Goal: Task Accomplishment & Management: Complete application form

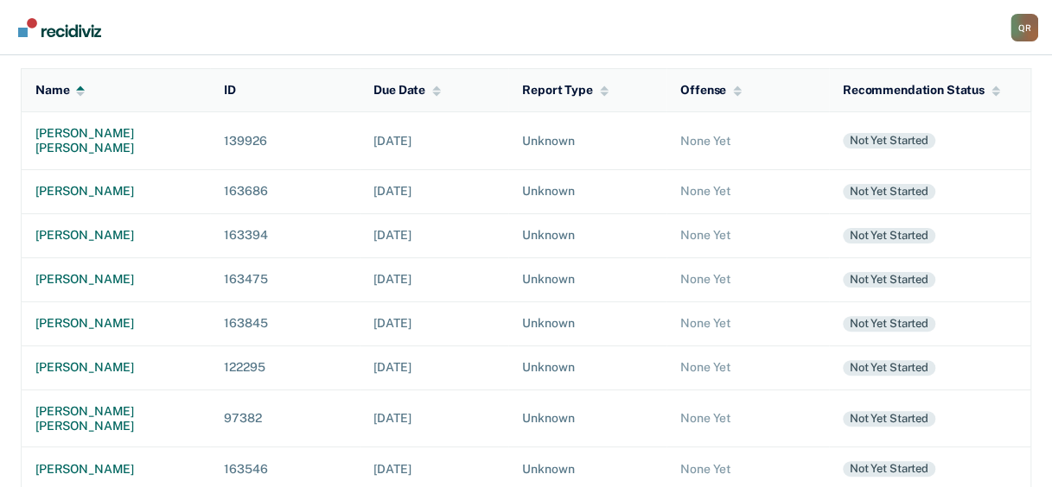
scroll to position [86, 0]
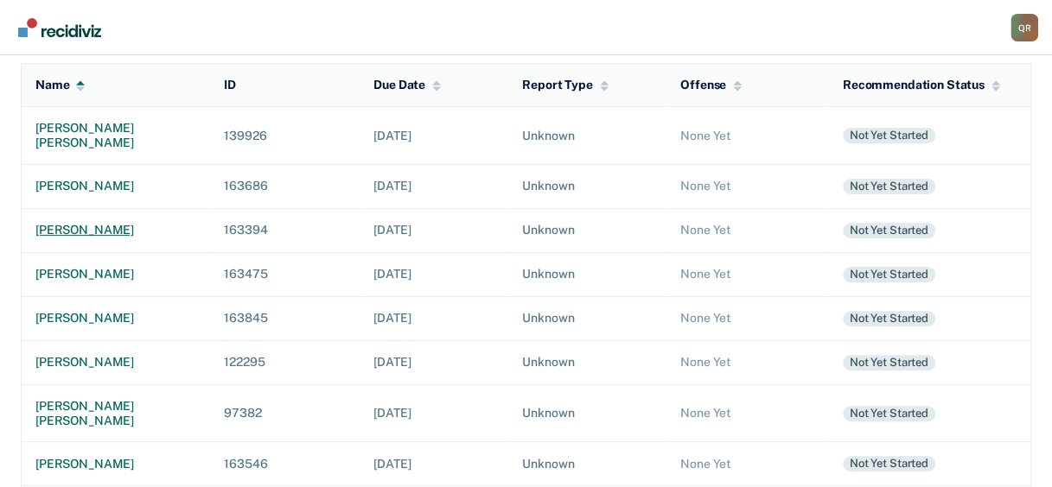
click at [73, 223] on div "[PERSON_NAME]" at bounding box center [115, 230] width 161 height 15
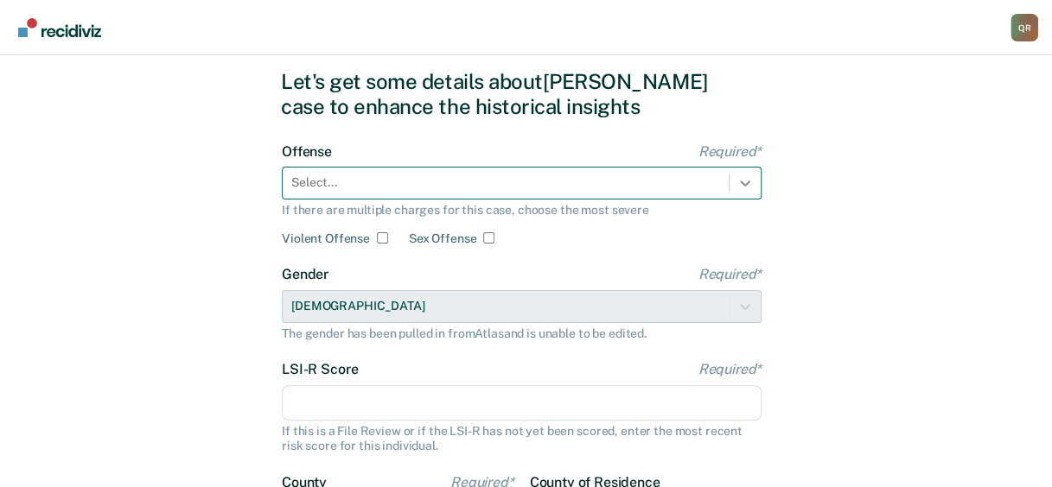
click at [743, 200] on div "Select..." at bounding box center [522, 183] width 480 height 33
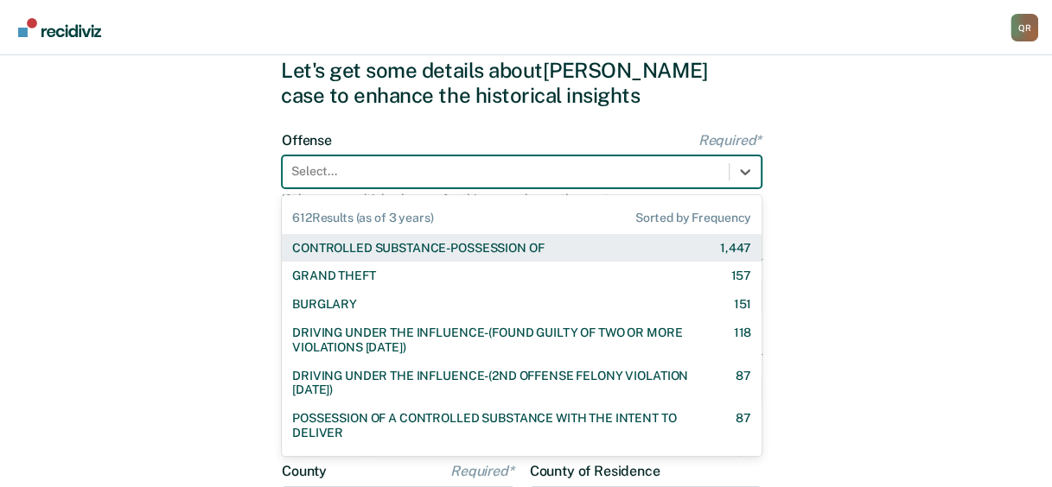
scroll to position [68, 0]
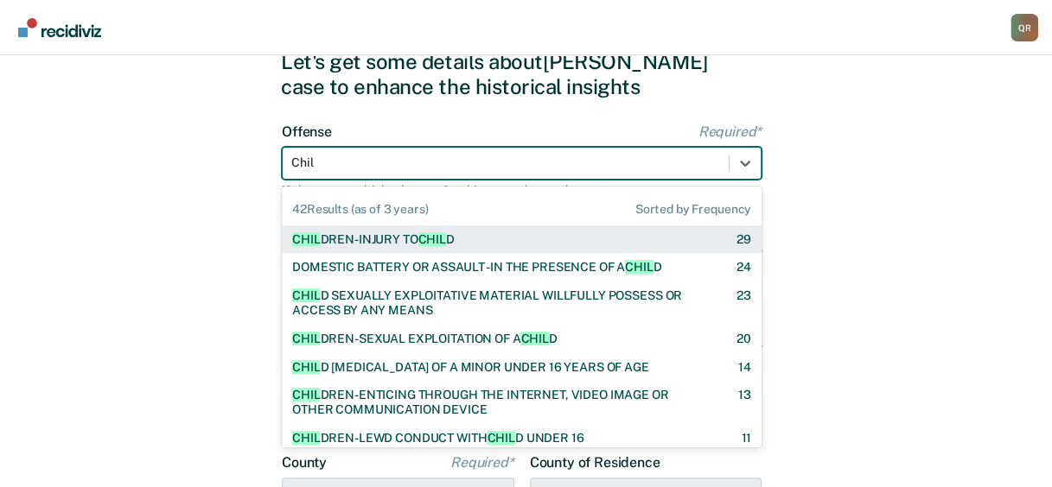
type input "Child"
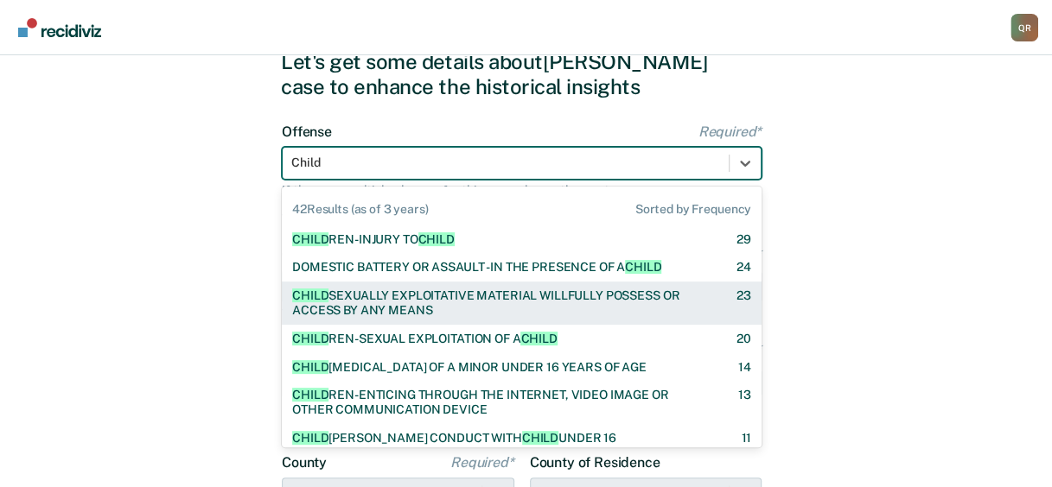
click at [373, 300] on div "CHILD SEXUALLY EXPLOITATIVE MATERIAL WILLFULLY POSSESS OR ACCESS BY ANY MEANS" at bounding box center [499, 303] width 414 height 29
checkbox input "true"
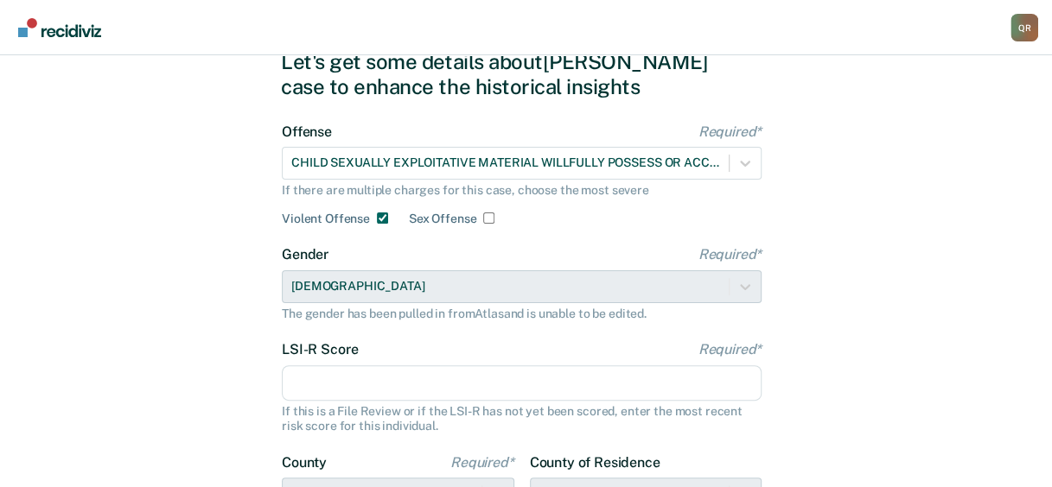
click at [486, 217] on input "Sex Offense" at bounding box center [488, 218] width 11 height 11
checkbox input "true"
click at [377, 217] on input "Violent Offense" at bounding box center [382, 218] width 11 height 11
checkbox input "false"
click at [392, 396] on input "LSI-R Score Required*" at bounding box center [522, 384] width 480 height 36
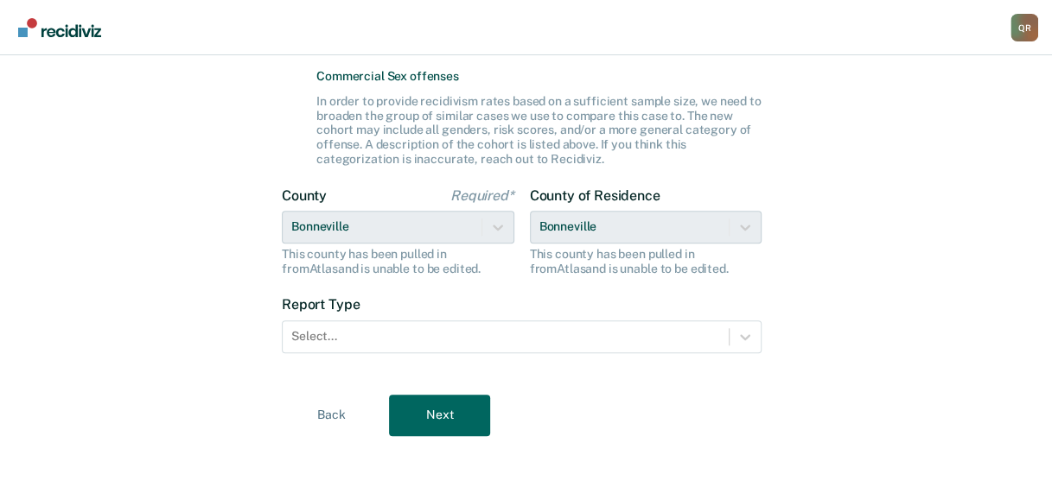
scroll to position [494, 0]
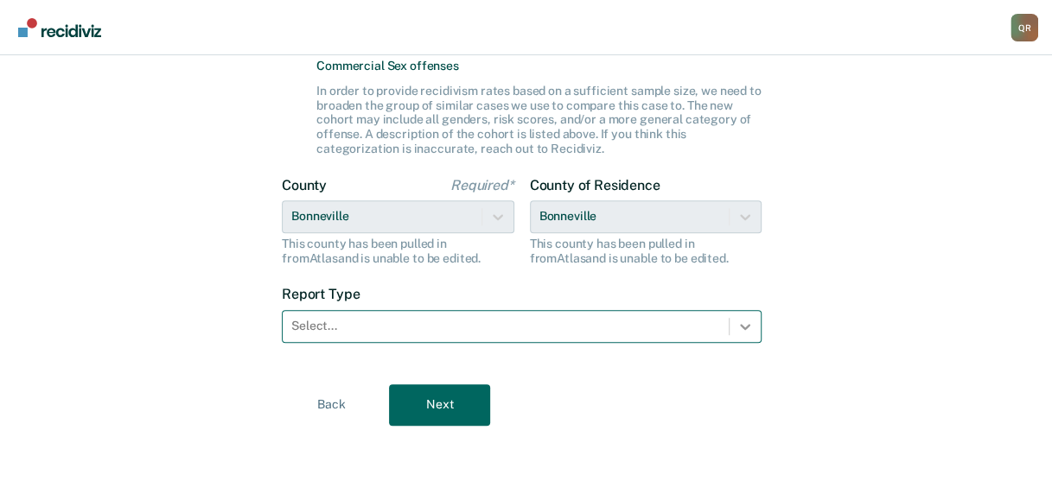
type input "10"
click at [743, 324] on icon at bounding box center [744, 326] width 17 height 17
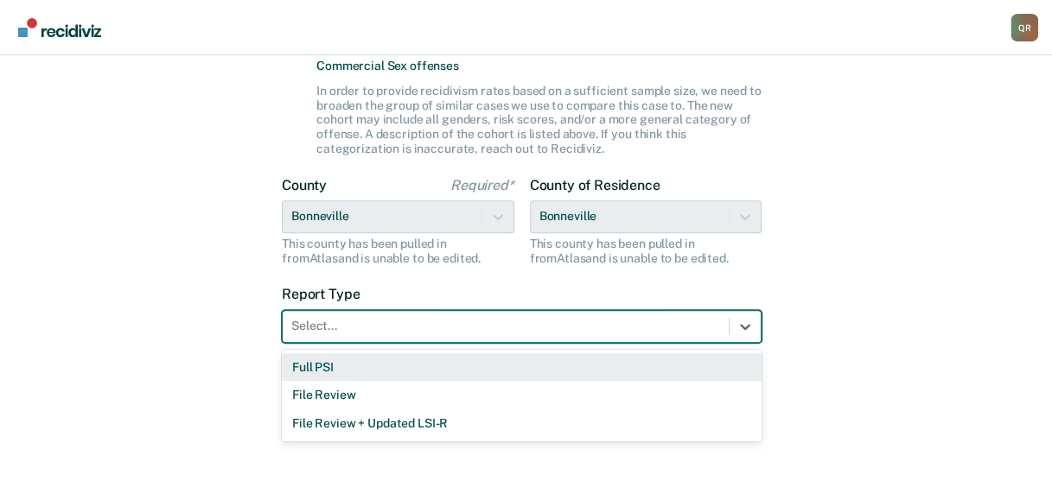
click at [314, 362] on div "Full PSI" at bounding box center [522, 368] width 480 height 29
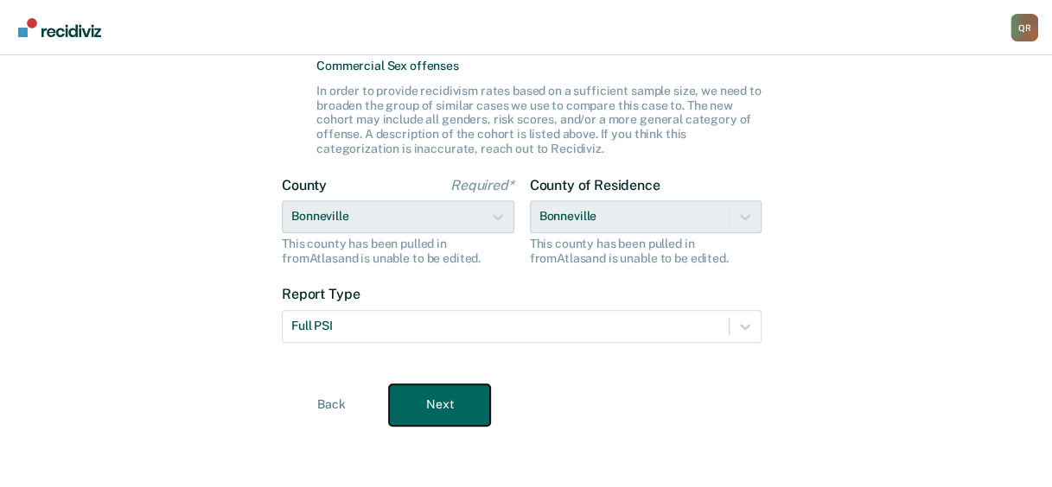
click at [449, 411] on button "Next" at bounding box center [439, 405] width 101 height 41
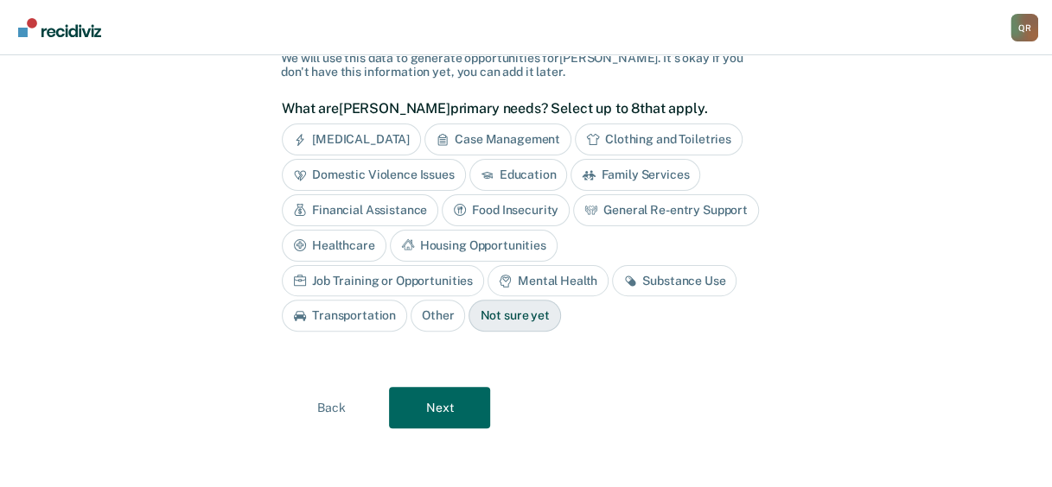
click at [374, 203] on div "Financial Assistance" at bounding box center [360, 210] width 156 height 32
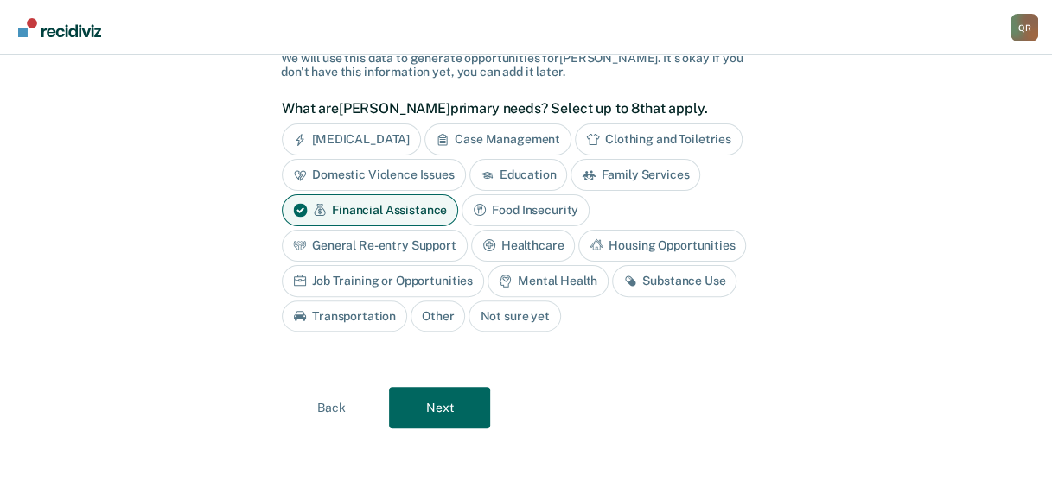
click at [343, 277] on div "Job Training or Opportunities" at bounding box center [383, 281] width 202 height 32
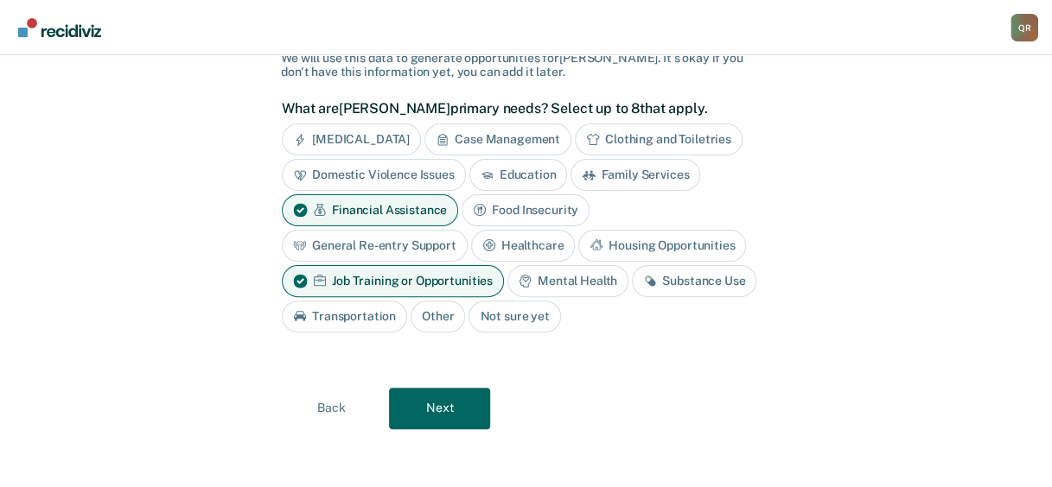
click at [578, 278] on div "Mental Health" at bounding box center [567, 281] width 121 height 32
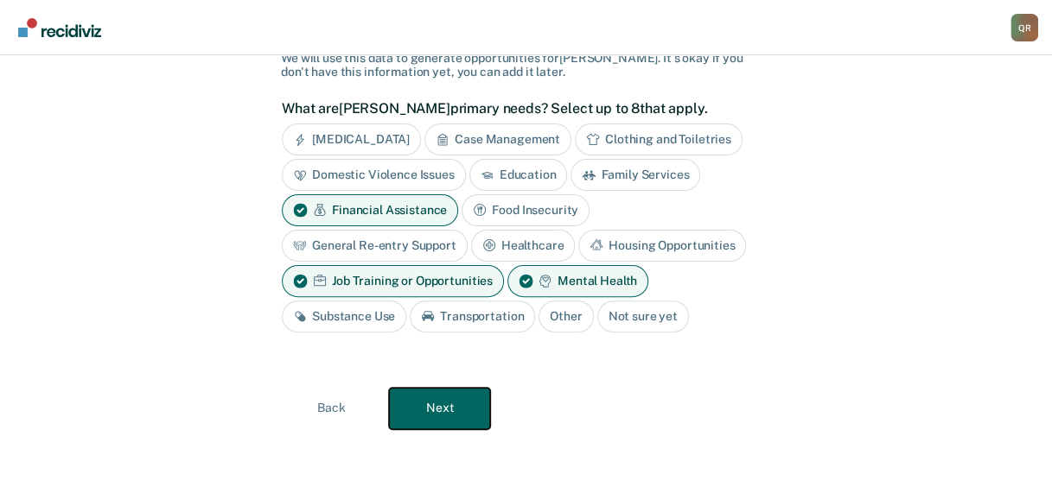
click at [446, 406] on button "Next" at bounding box center [439, 408] width 101 height 41
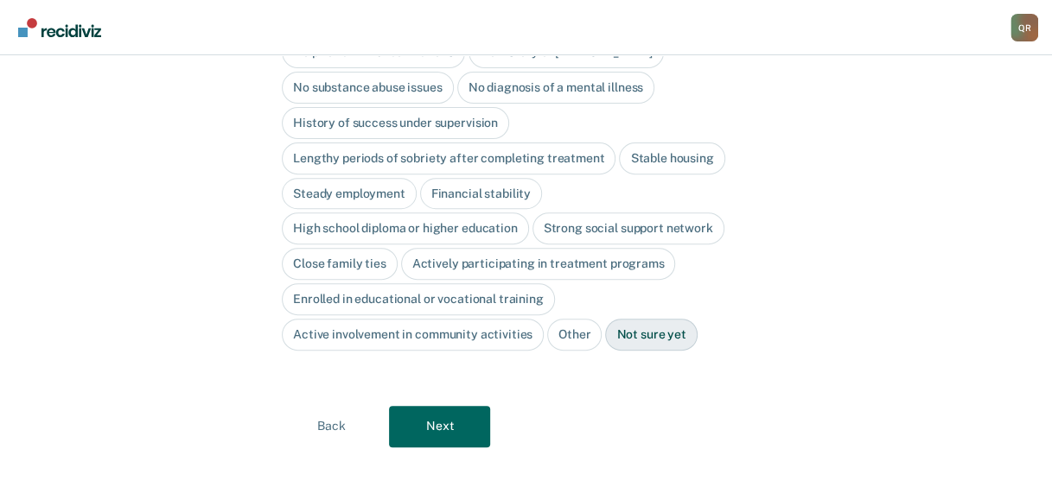
click at [374, 74] on div "No substance abuse issues" at bounding box center [368, 88] width 172 height 32
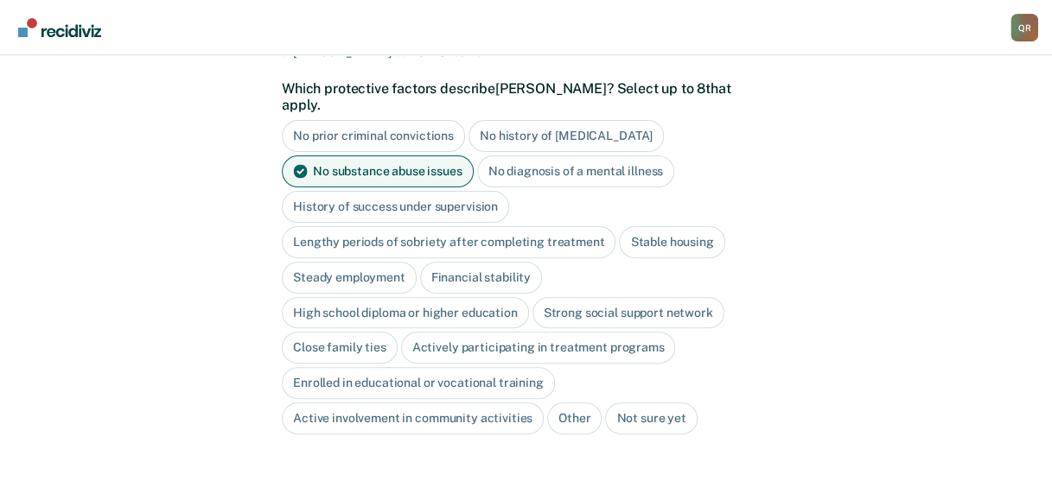
scroll to position [143, 0]
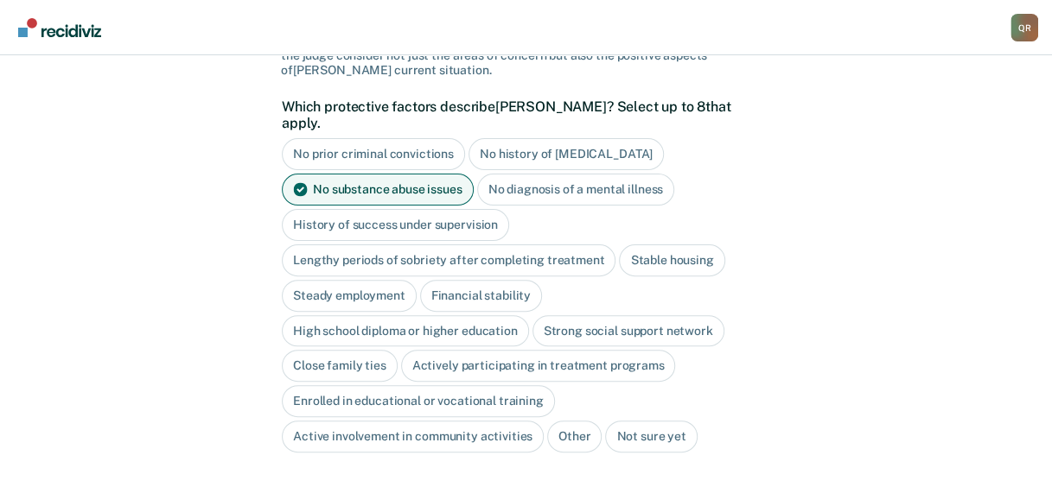
click at [364, 138] on div "No prior criminal convictions" at bounding box center [373, 154] width 183 height 32
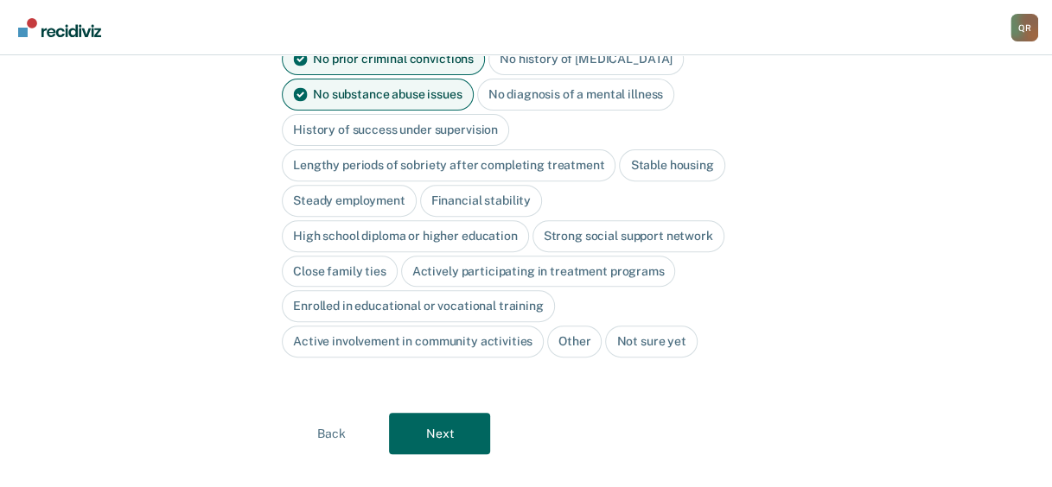
scroll to position [245, 0]
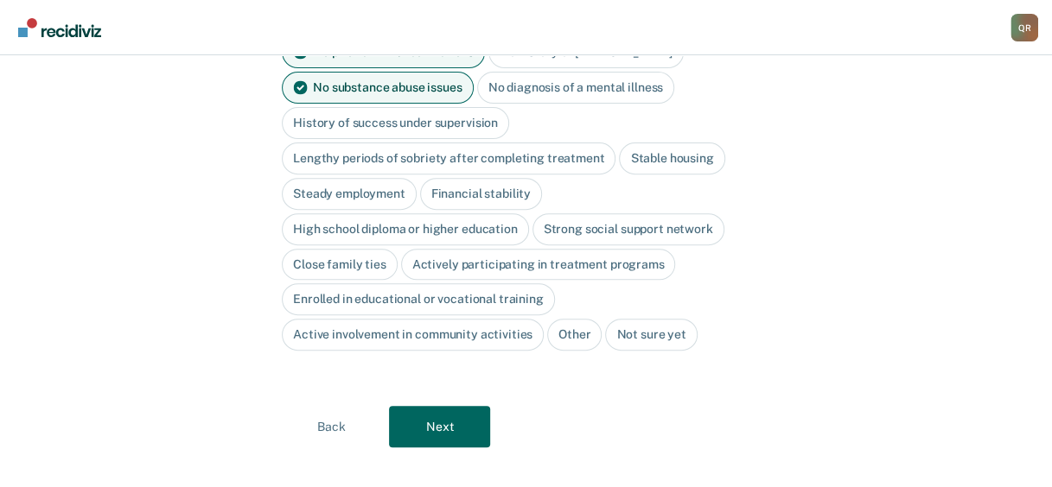
click at [672, 143] on div "Stable housing" at bounding box center [671, 159] width 105 height 32
click at [339, 249] on div "Close family ties" at bounding box center [340, 265] width 116 height 32
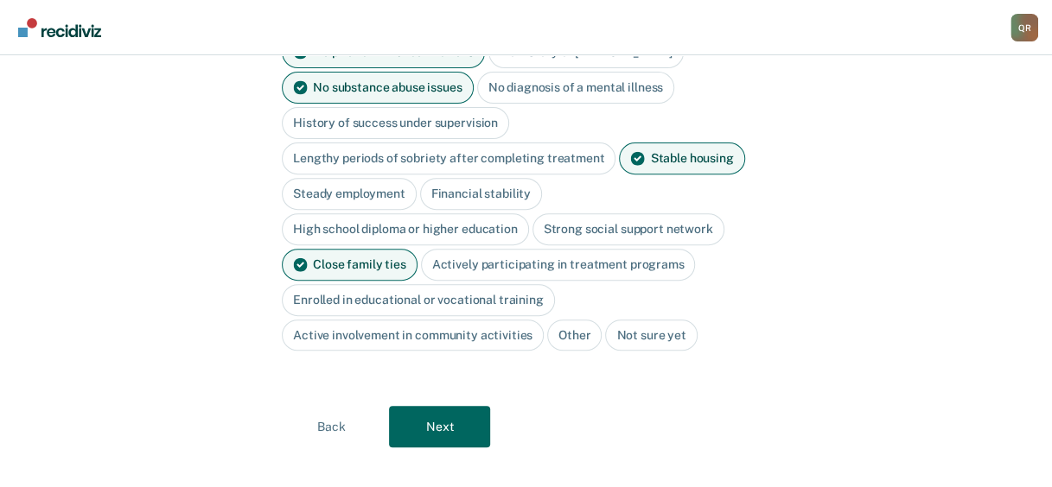
click at [648, 213] on div "Strong social support network" at bounding box center [628, 229] width 192 height 32
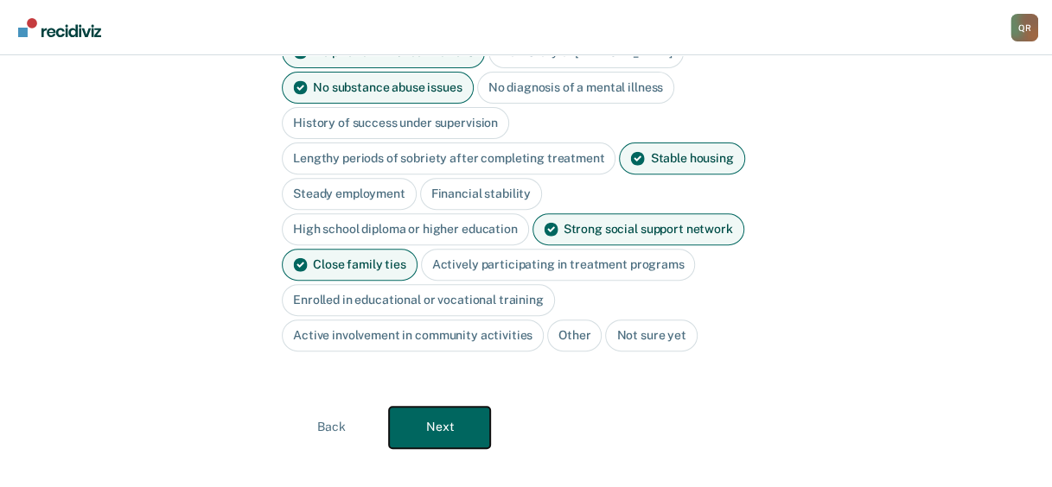
click at [454, 407] on button "Next" at bounding box center [439, 427] width 101 height 41
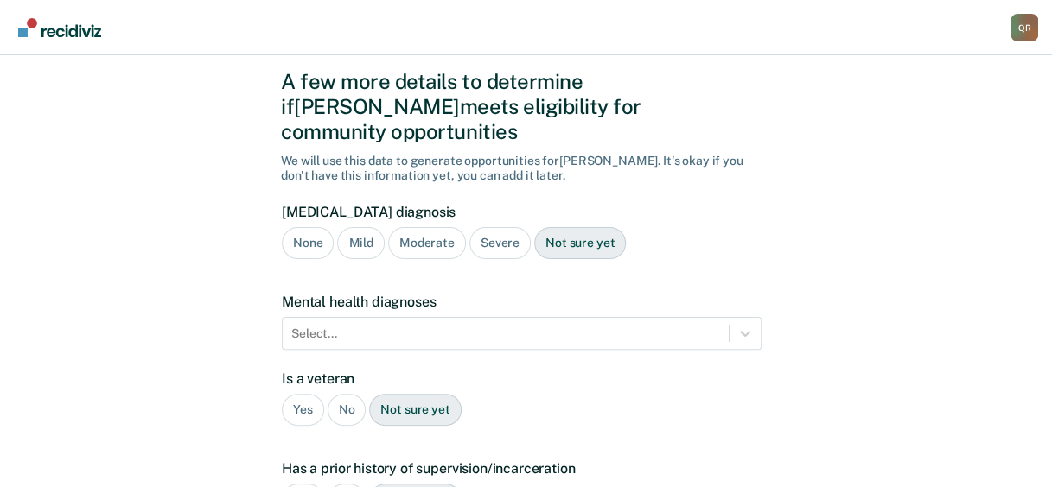
scroll to position [44, 0]
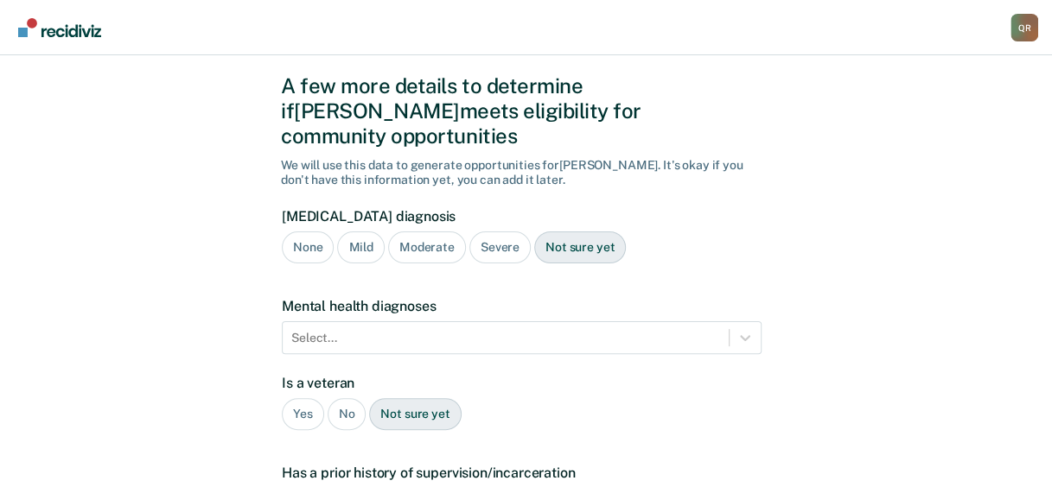
click at [296, 232] on div "None" at bounding box center [308, 248] width 52 height 32
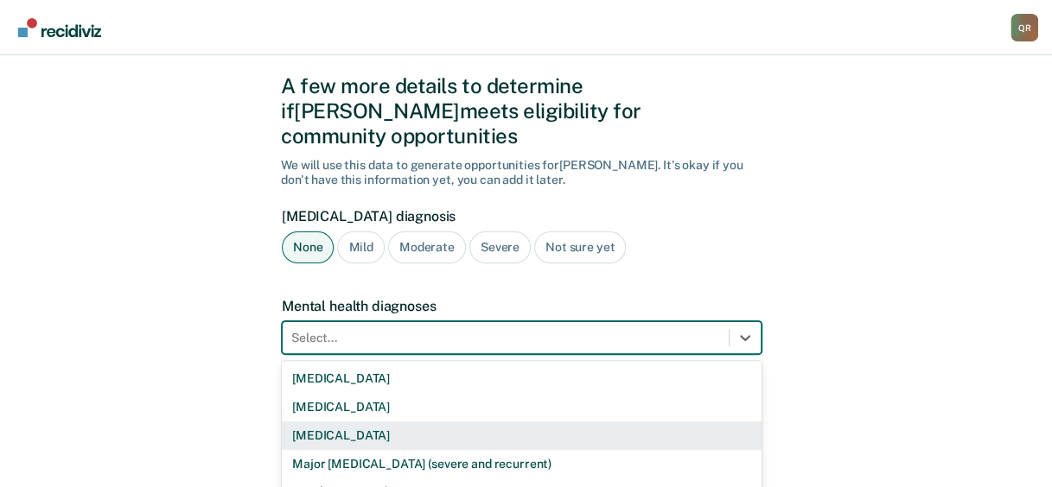
scroll to position [159, 0]
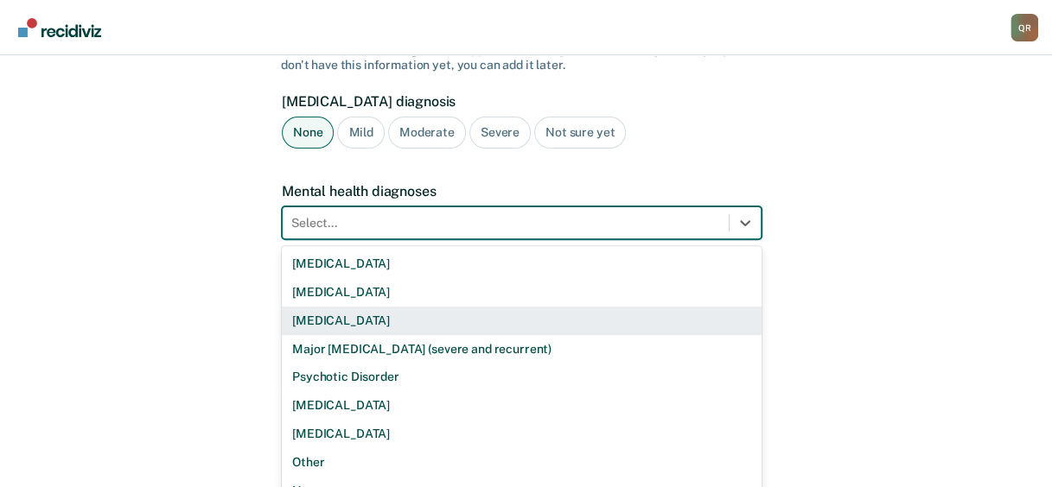
click at [735, 239] on div "9 results available. Use Up and Down to choose options, press Enter to select t…" at bounding box center [522, 223] width 480 height 33
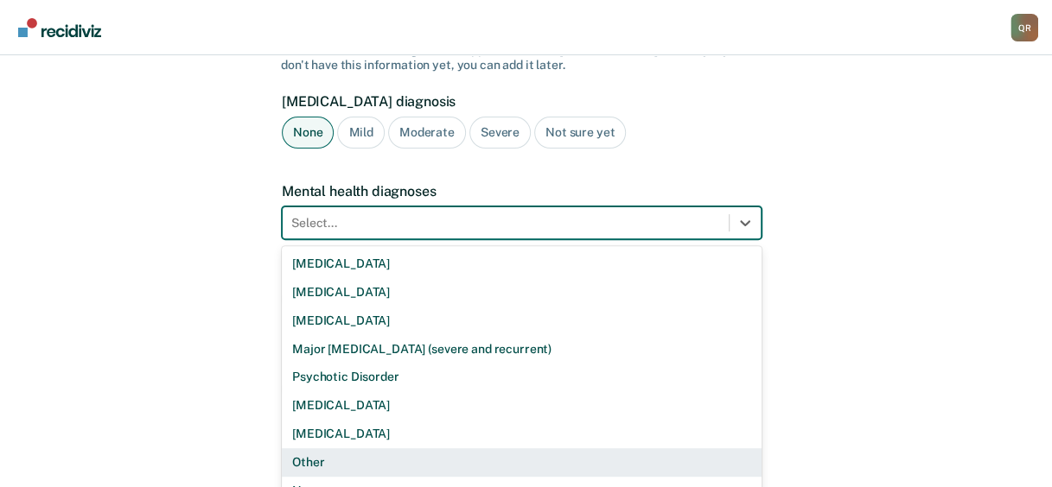
click at [308, 449] on div "Other" at bounding box center [522, 463] width 480 height 29
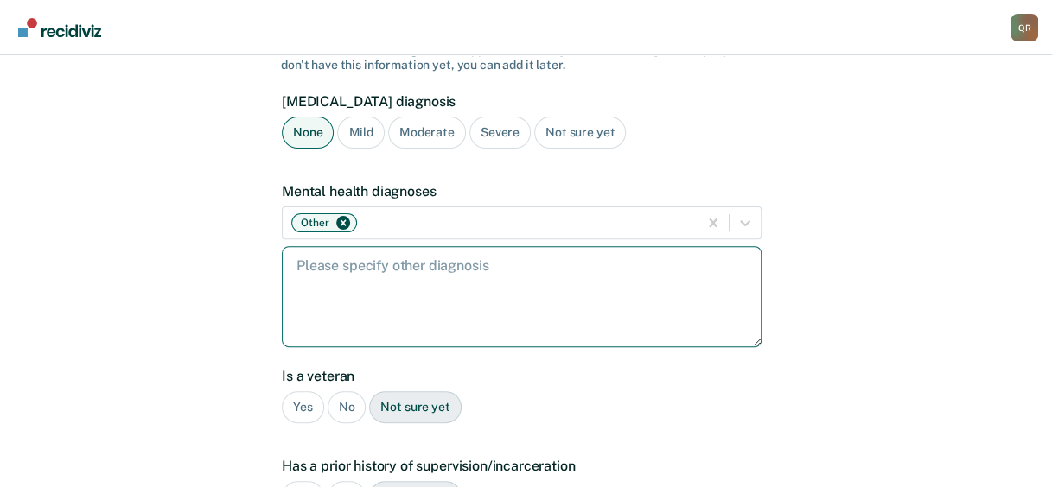
click at [316, 271] on textarea at bounding box center [522, 296] width 480 height 101
type textarea "[MEDICAL_DATA], [MEDICAL_DATA] and anxiety"
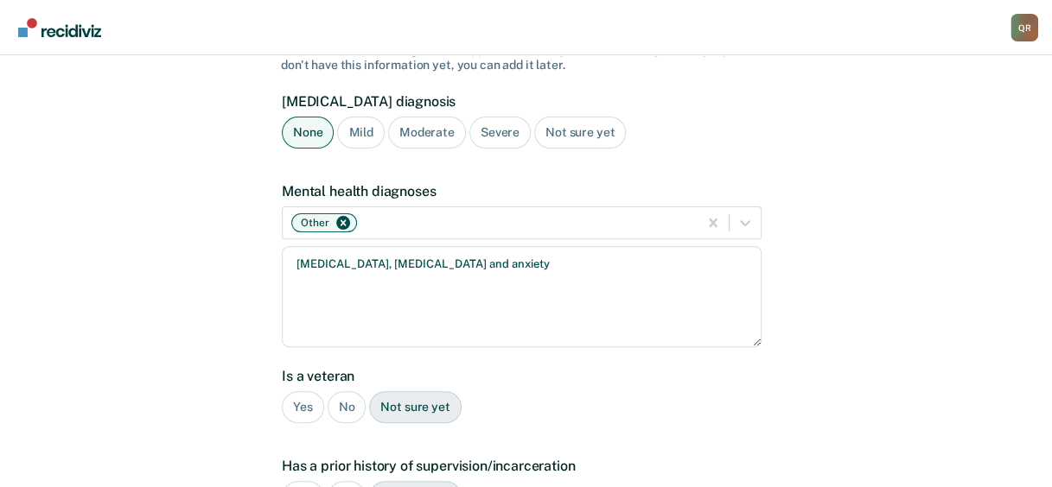
click at [344, 392] on div "No" at bounding box center [347, 408] width 39 height 32
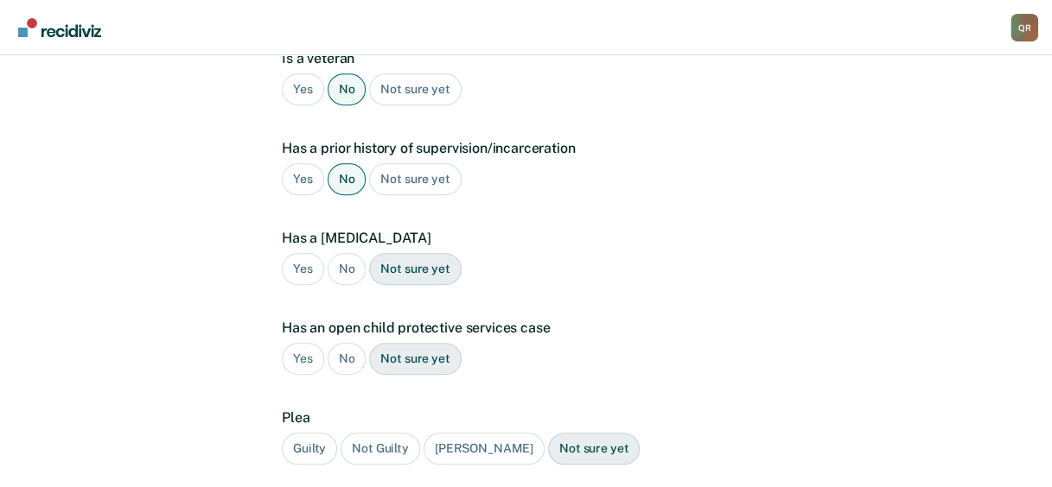
scroll to position [478, 0]
click at [346, 252] on div "No" at bounding box center [347, 268] width 39 height 32
click at [337, 342] on div "No" at bounding box center [347, 358] width 39 height 32
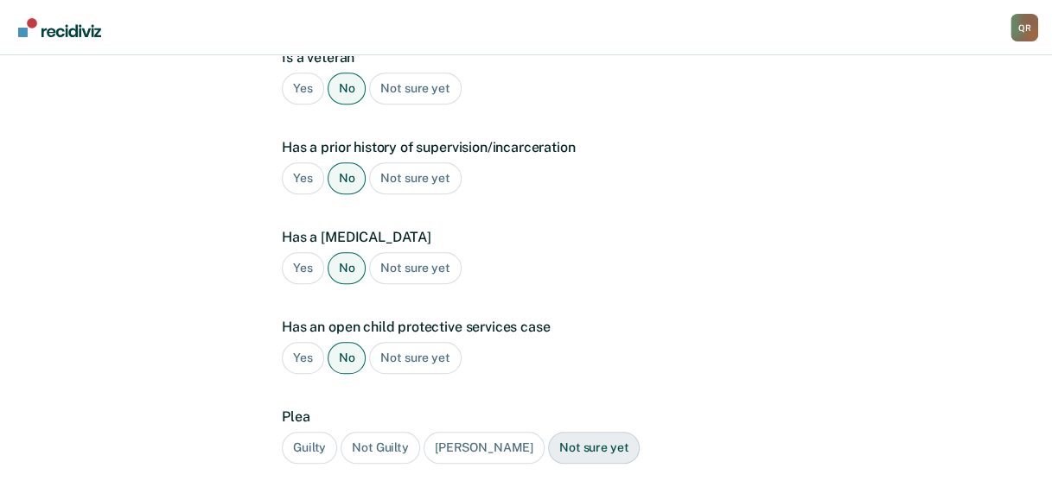
click at [296, 432] on div "Guilty" at bounding box center [309, 448] width 55 height 32
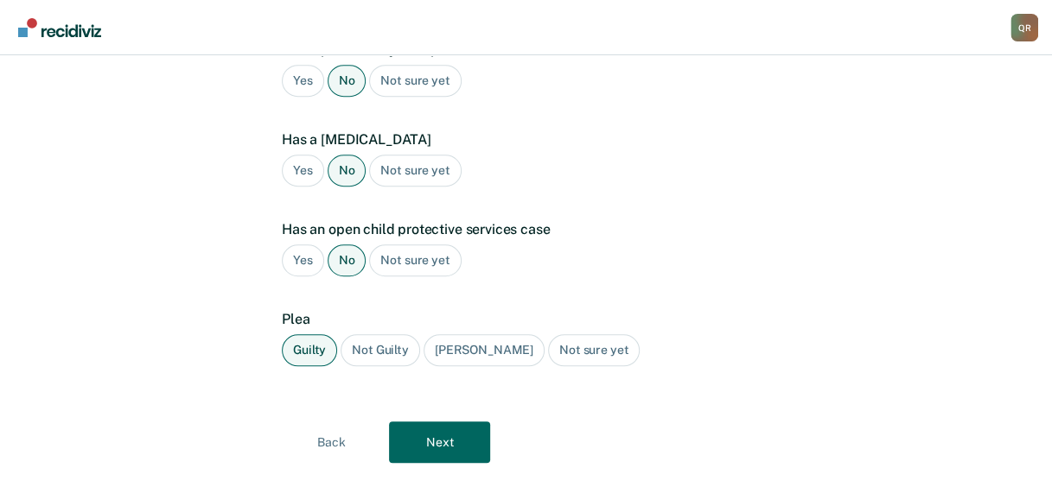
scroll to position [585, 0]
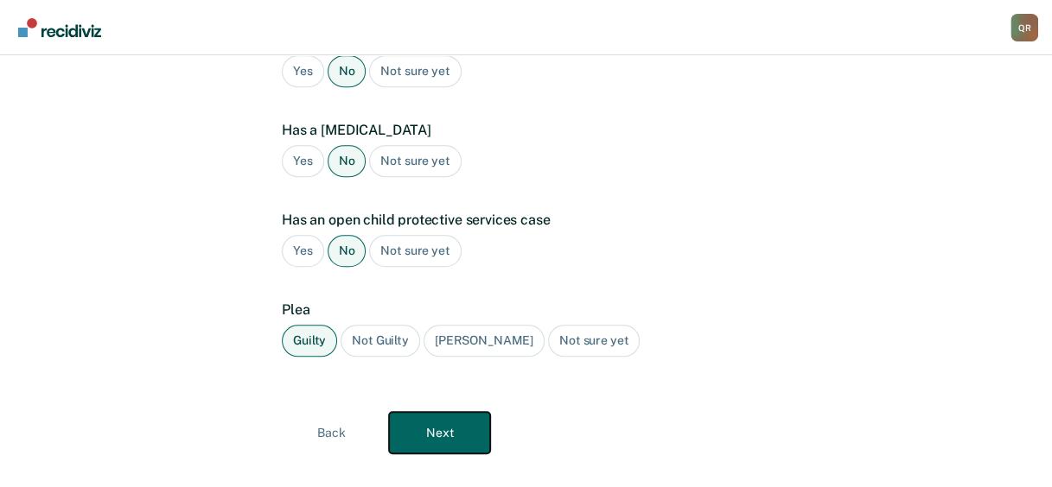
click at [450, 412] on button "Next" at bounding box center [439, 432] width 101 height 41
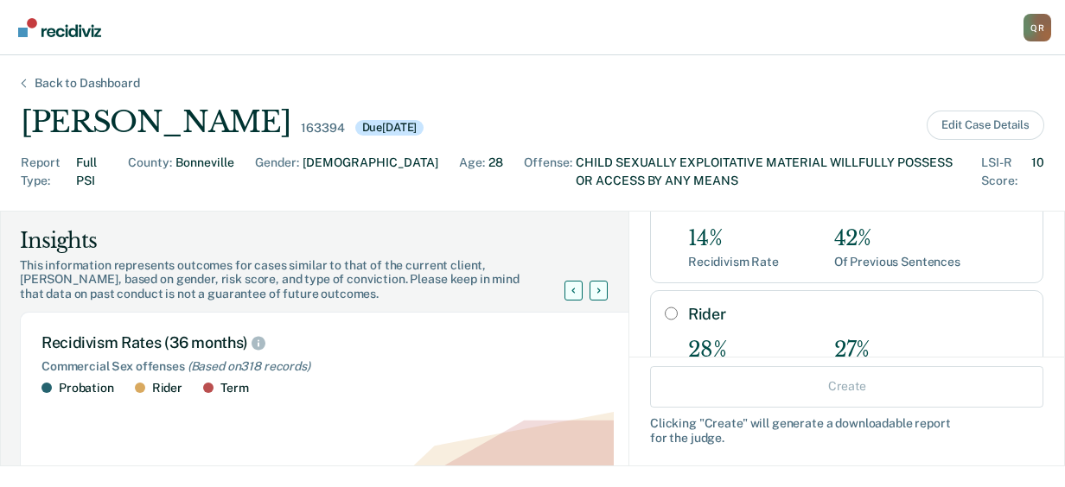
scroll to position [126, 0]
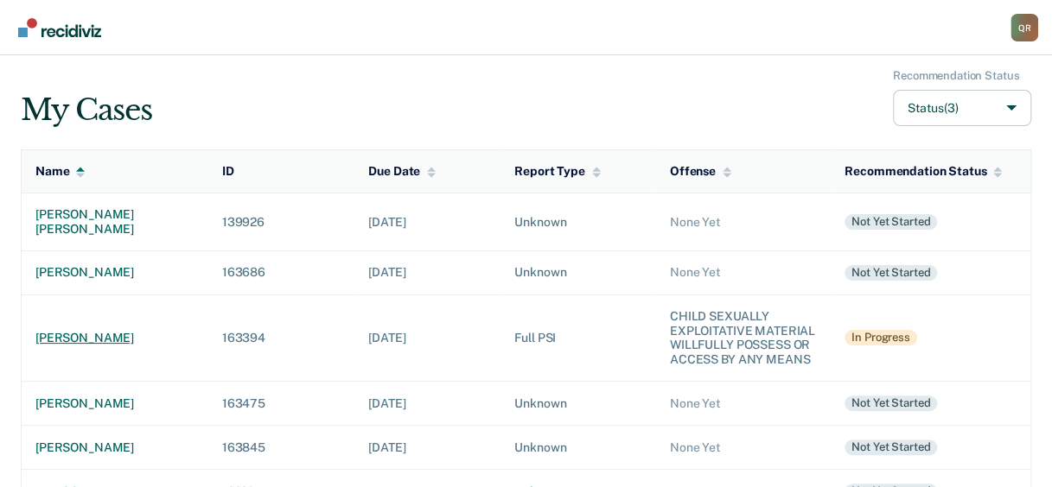
click at [55, 331] on div "[PERSON_NAME]" at bounding box center [114, 338] width 159 height 15
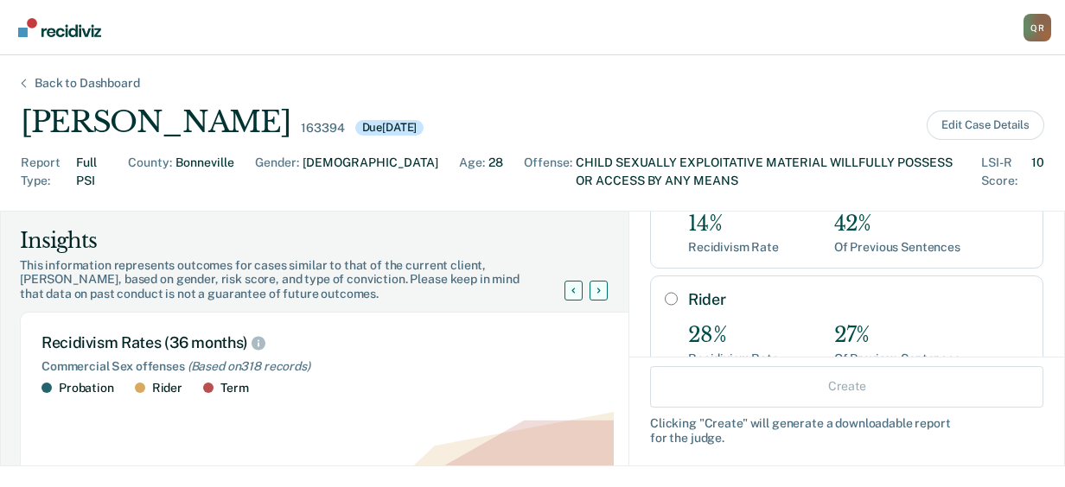
scroll to position [147, 0]
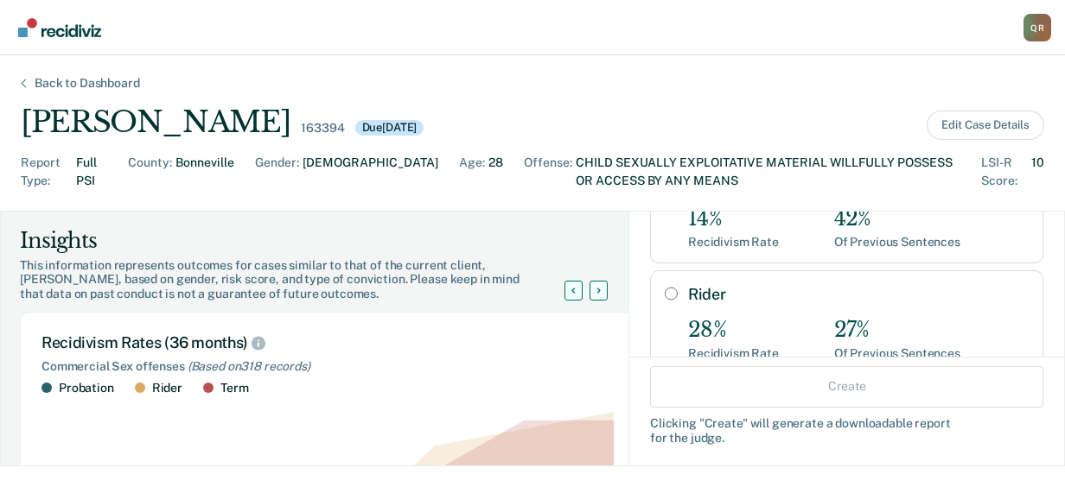
click at [665, 287] on input "Rider" at bounding box center [671, 294] width 13 height 14
radio input "true"
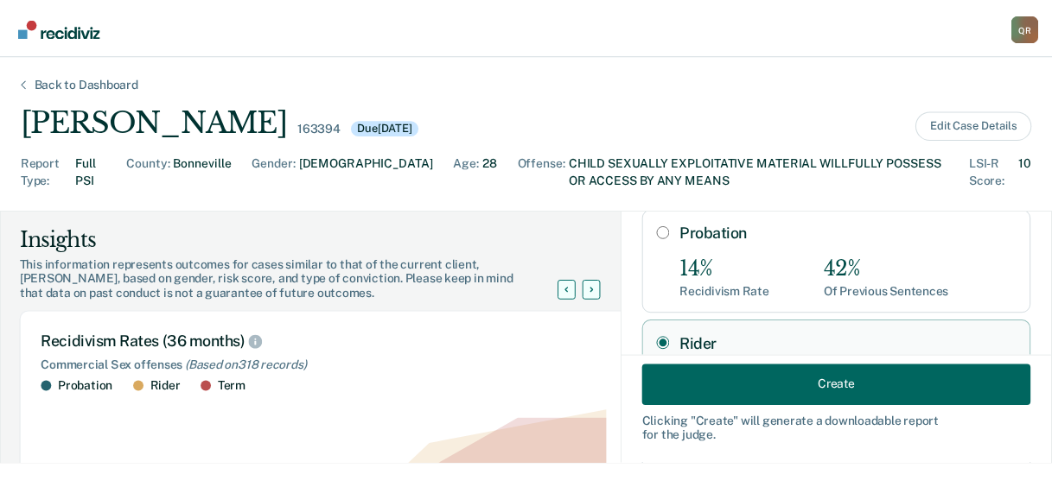
scroll to position [50, 0]
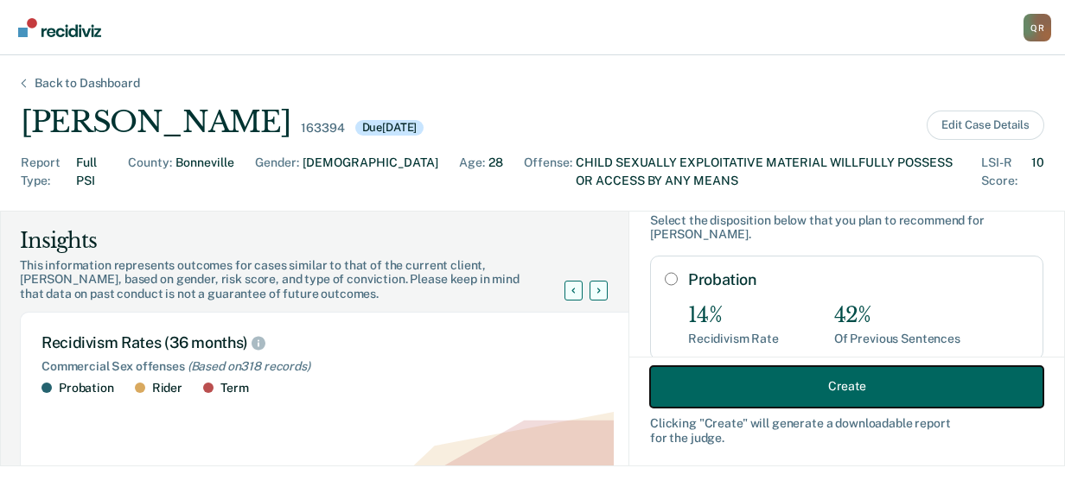
click at [908, 372] on button "Create" at bounding box center [846, 386] width 393 height 41
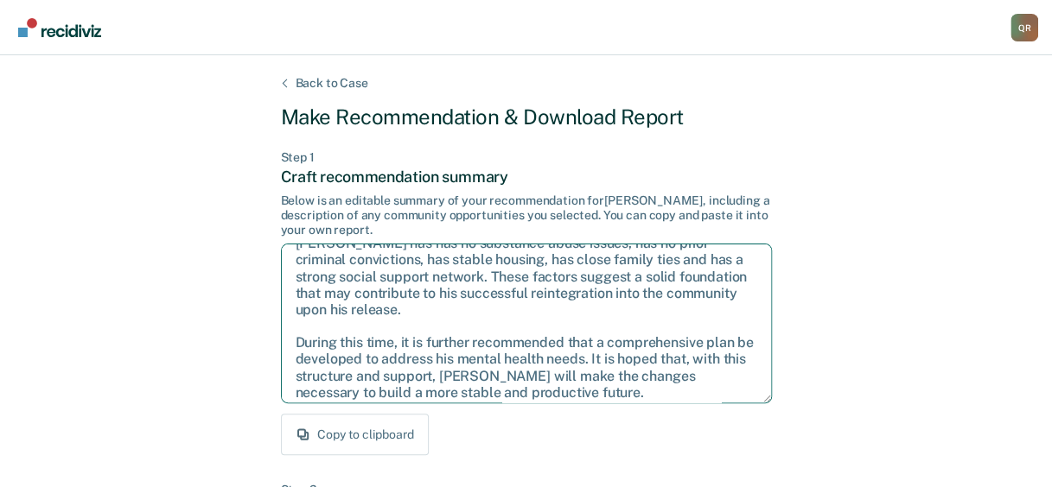
scroll to position [93, 0]
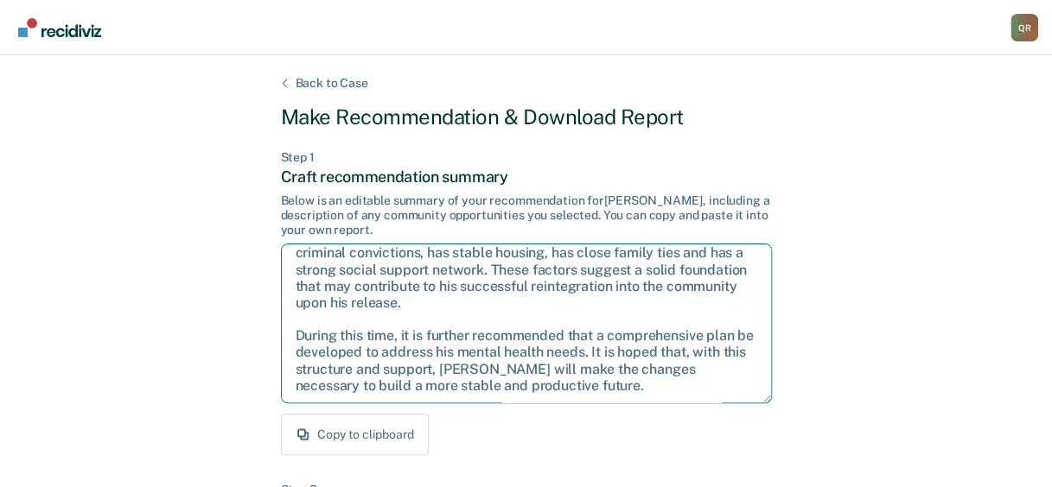
drag, startPoint x: 293, startPoint y: 263, endPoint x: 747, endPoint y: 401, distance: 474.4
click at [747, 401] on textarea "Given the circumstances of this case, it is recommended that Mr. Robison be sen…" at bounding box center [526, 324] width 491 height 160
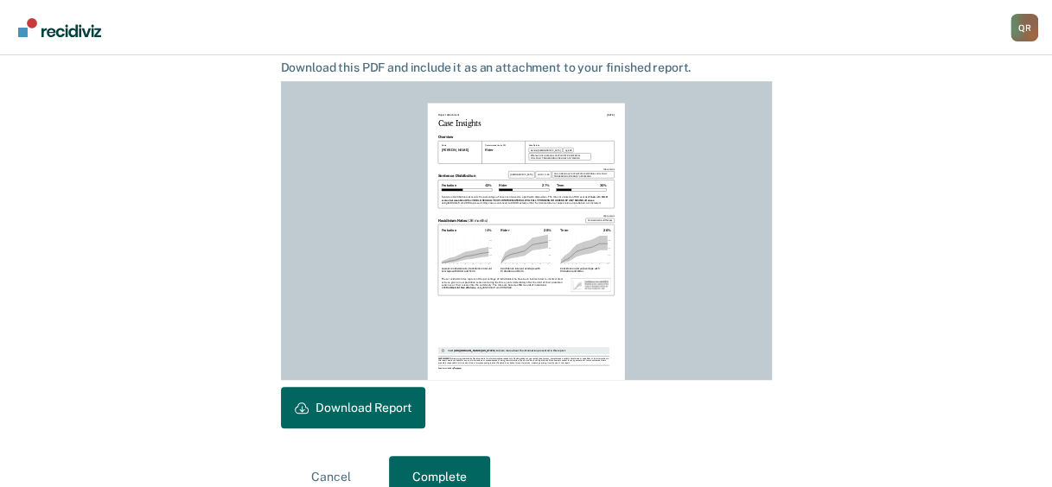
scroll to position [498, 0]
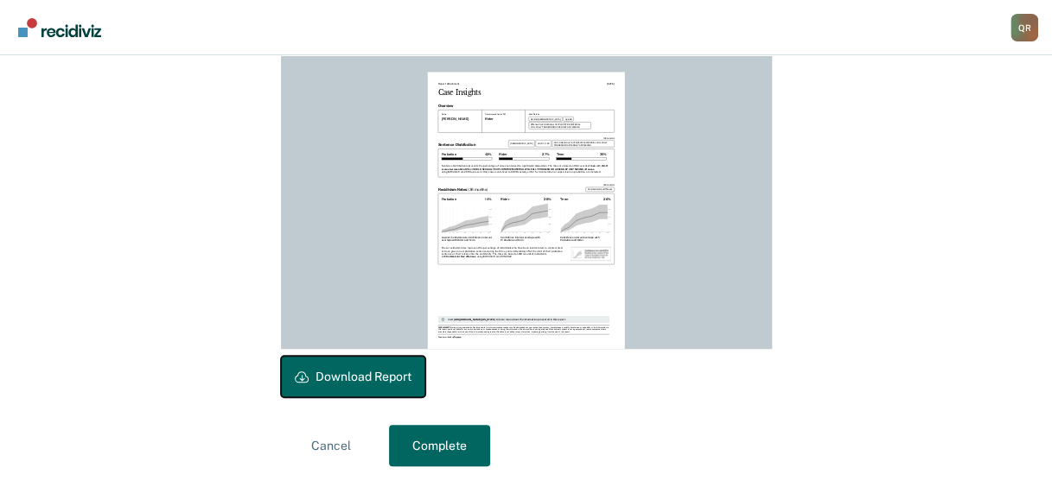
click at [337, 379] on button "Download Report" at bounding box center [353, 376] width 144 height 41
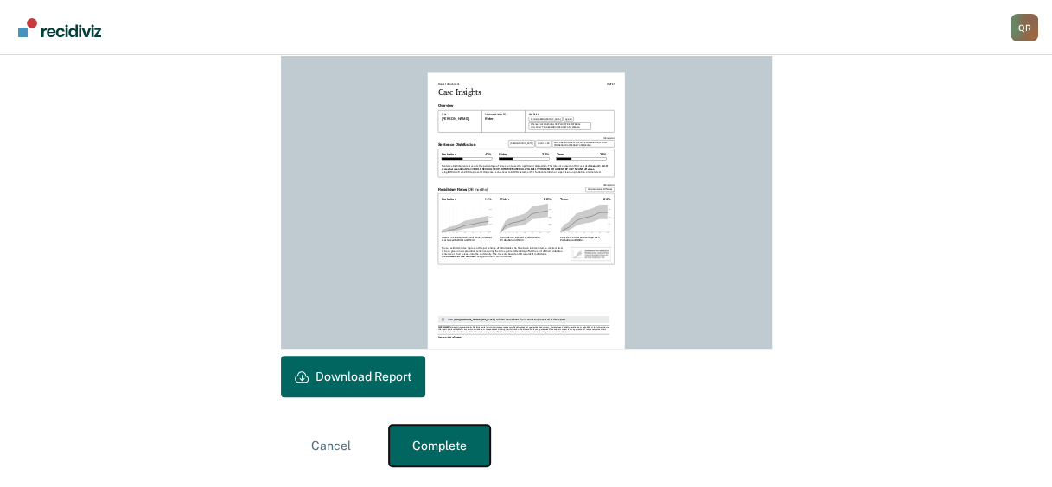
click at [458, 445] on button "Complete" at bounding box center [439, 445] width 101 height 41
